Goal: Obtain resource: Download file/media

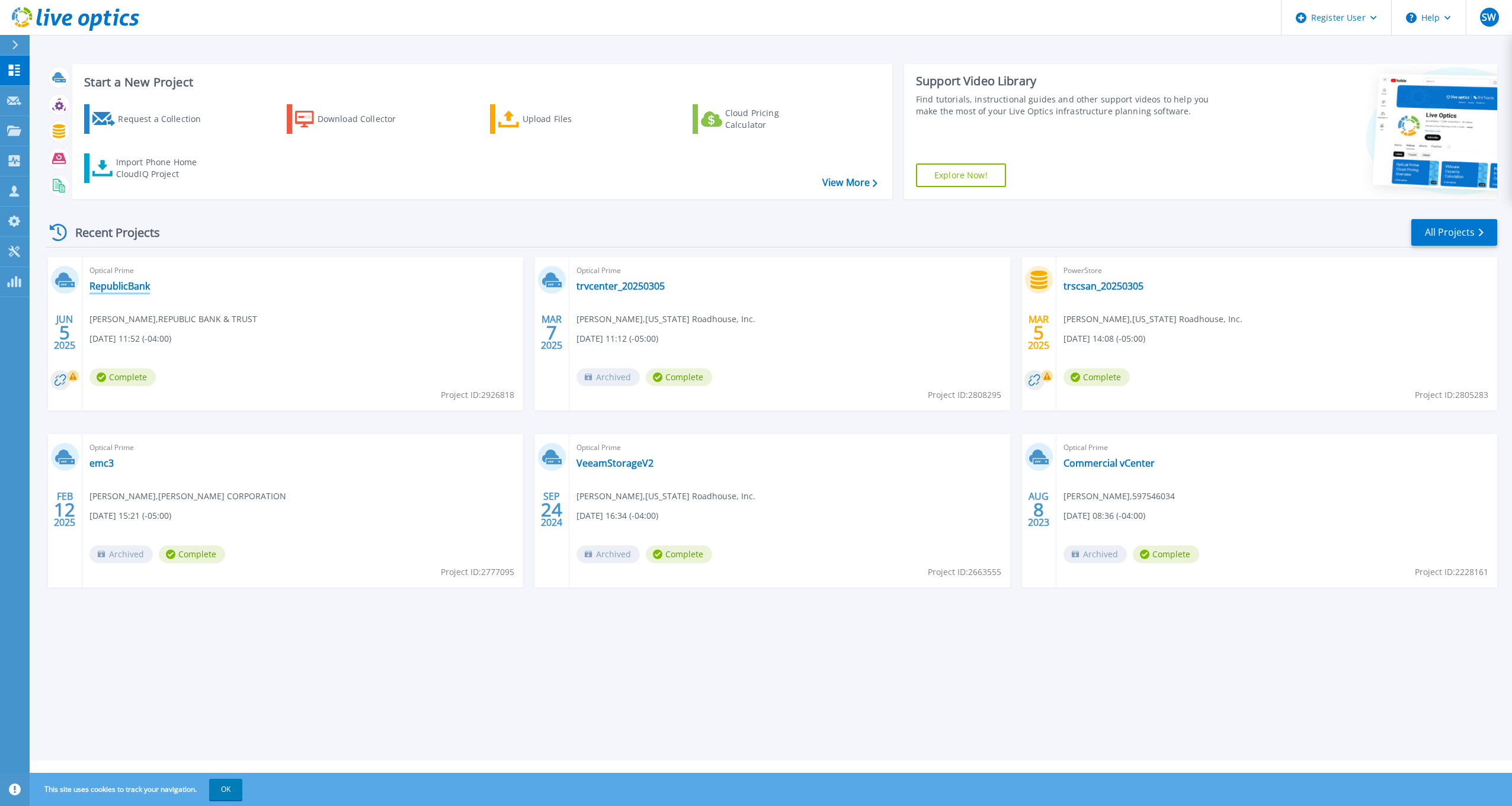
click at [127, 288] on link "RepublicBank" at bounding box center [119, 286] width 60 height 11
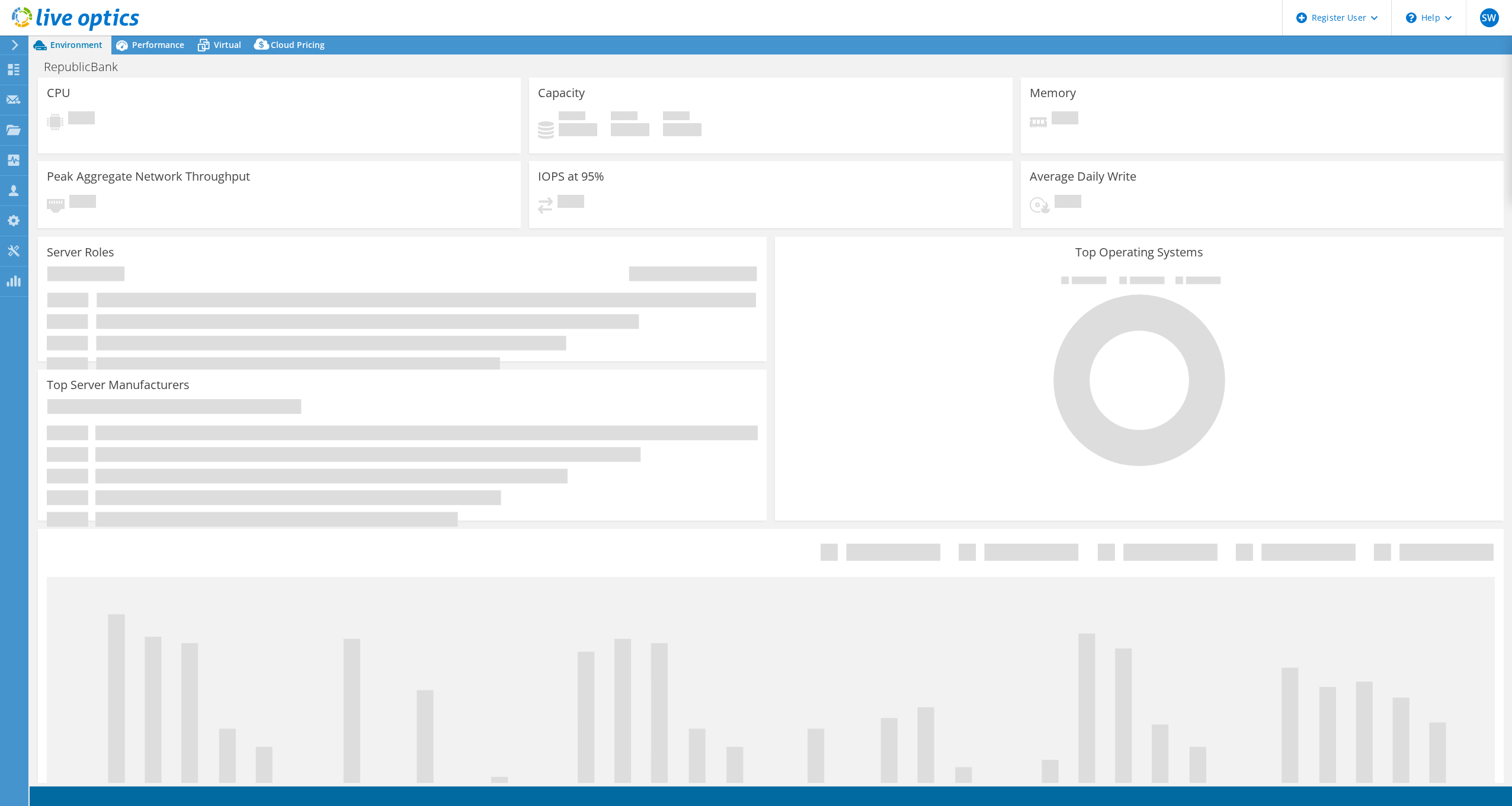
select select "USD"
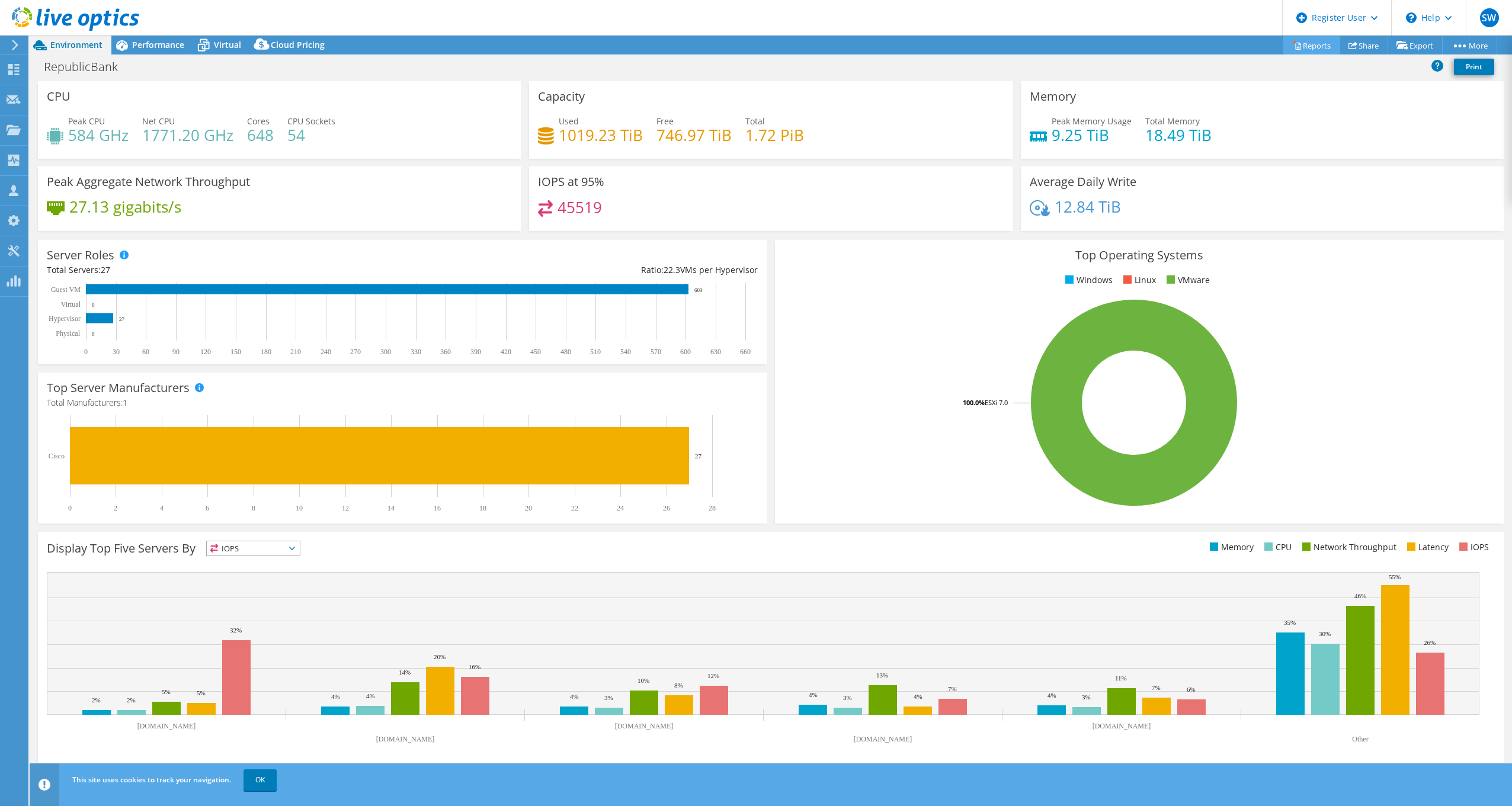
click at [1310, 44] on link "Reports" at bounding box center [1312, 45] width 57 height 18
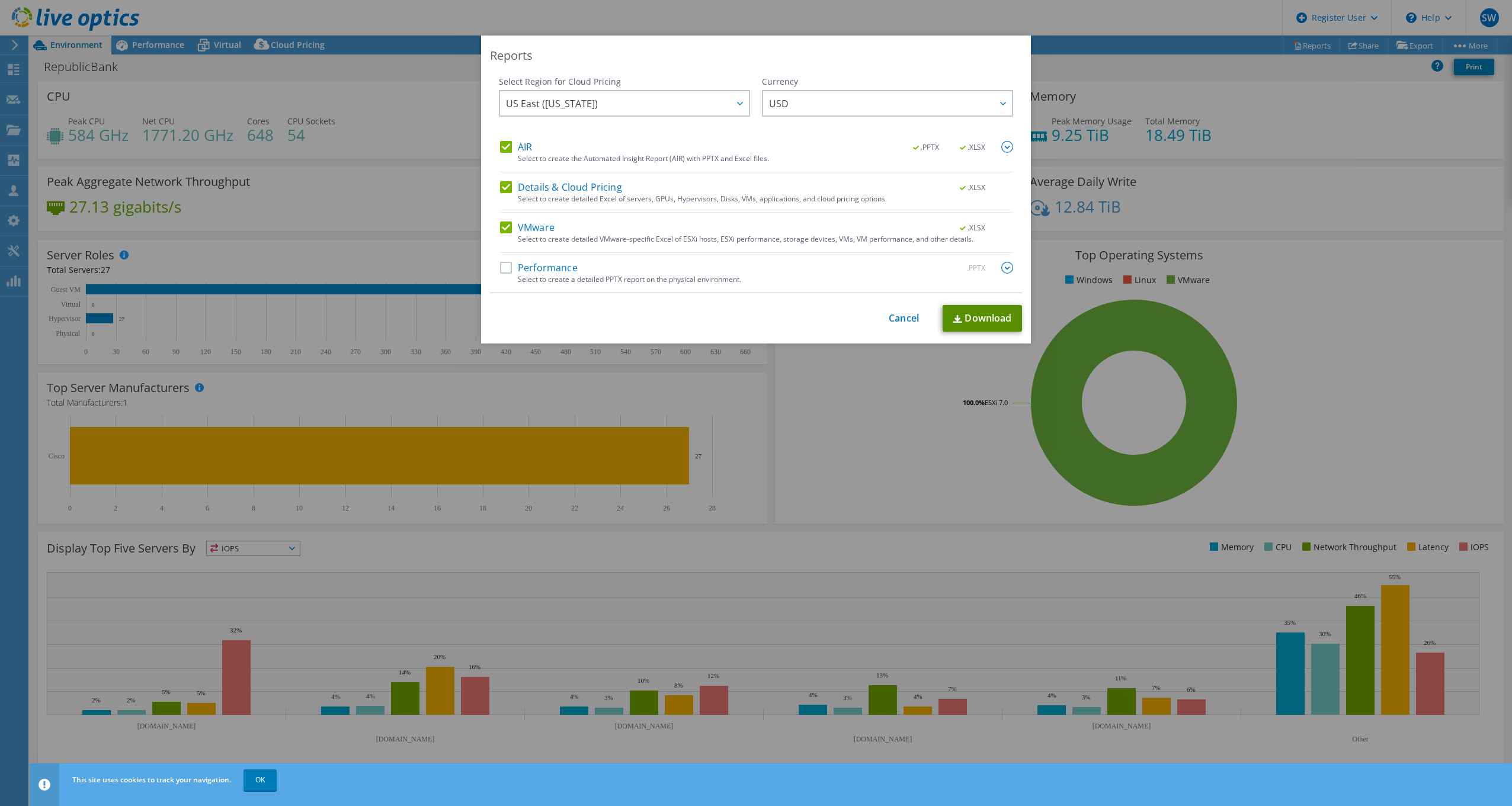
click at [988, 309] on link "Download" at bounding box center [982, 318] width 79 height 27
